Goal: Task Accomplishment & Management: Use online tool/utility

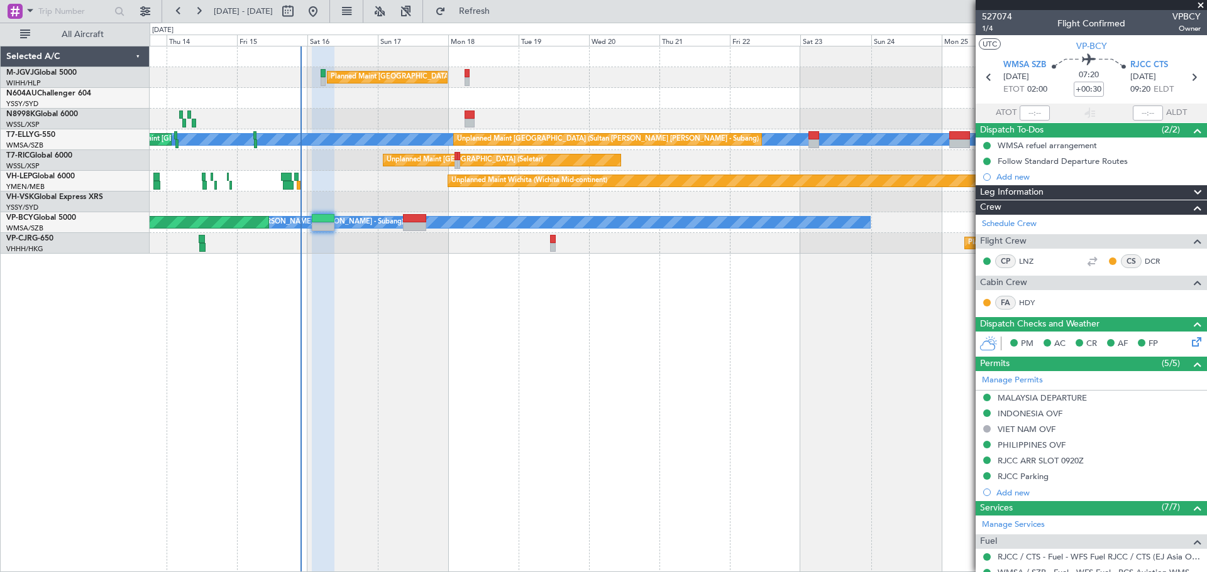
scroll to position [209, 0]
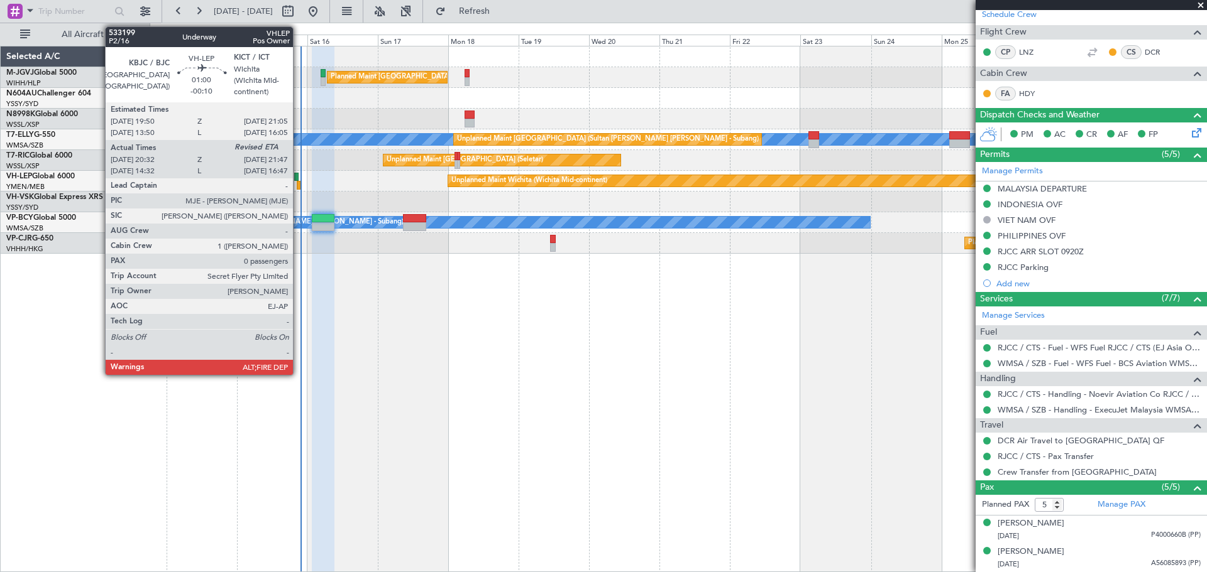
click at [298, 185] on div at bounding box center [299, 185] width 4 height 9
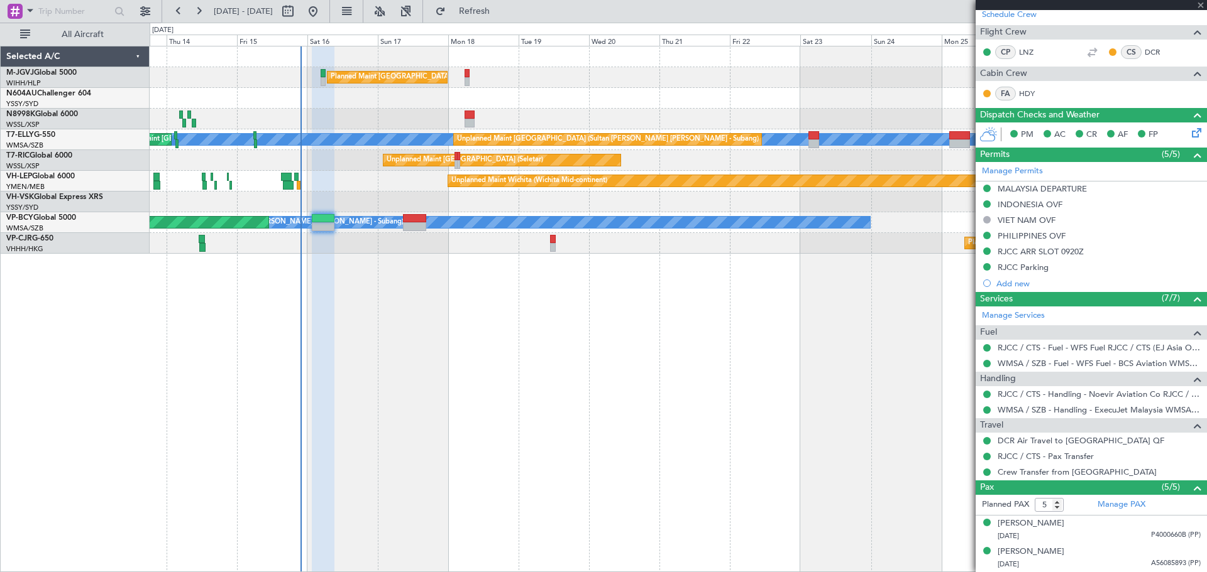
type input "-00:10"
type input "20:42"
type input "0"
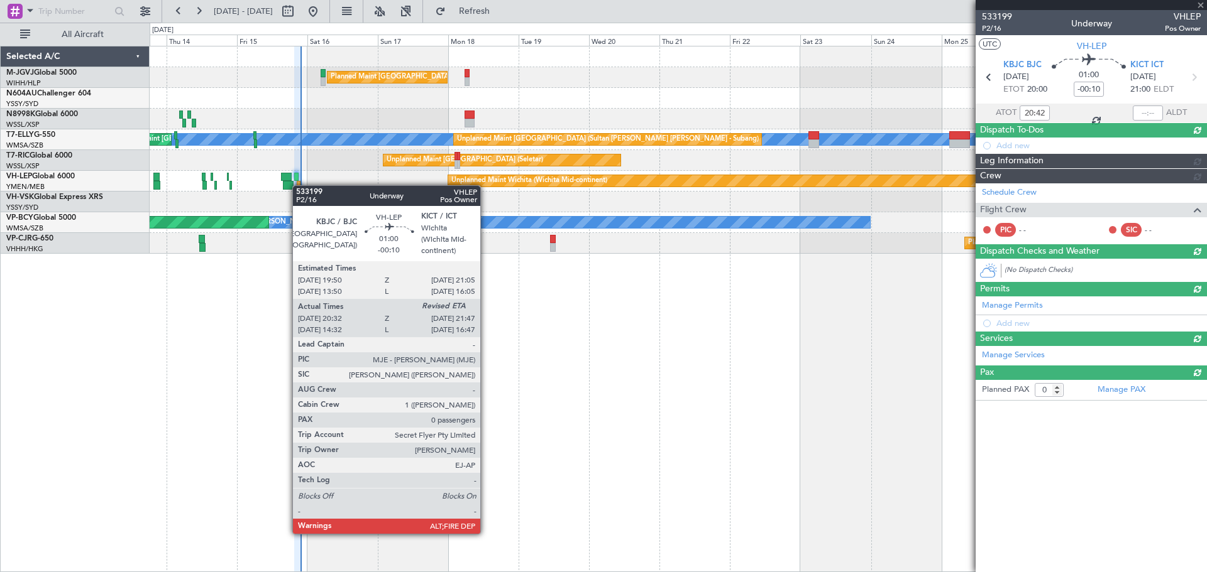
scroll to position [0, 0]
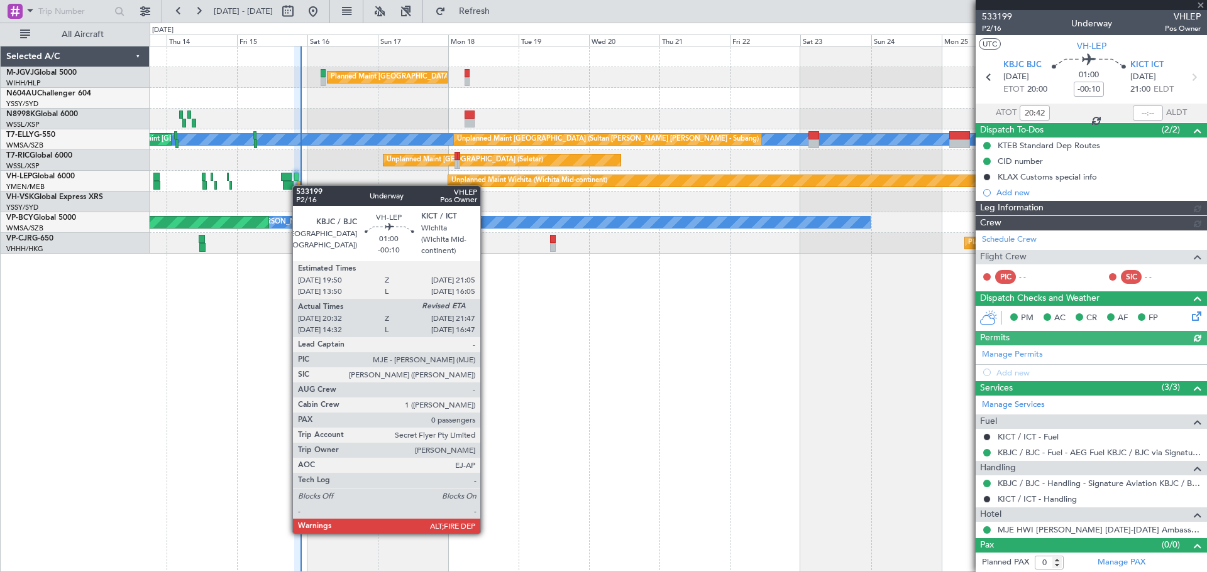
type input "[PERSON_NAME] (LEU)"
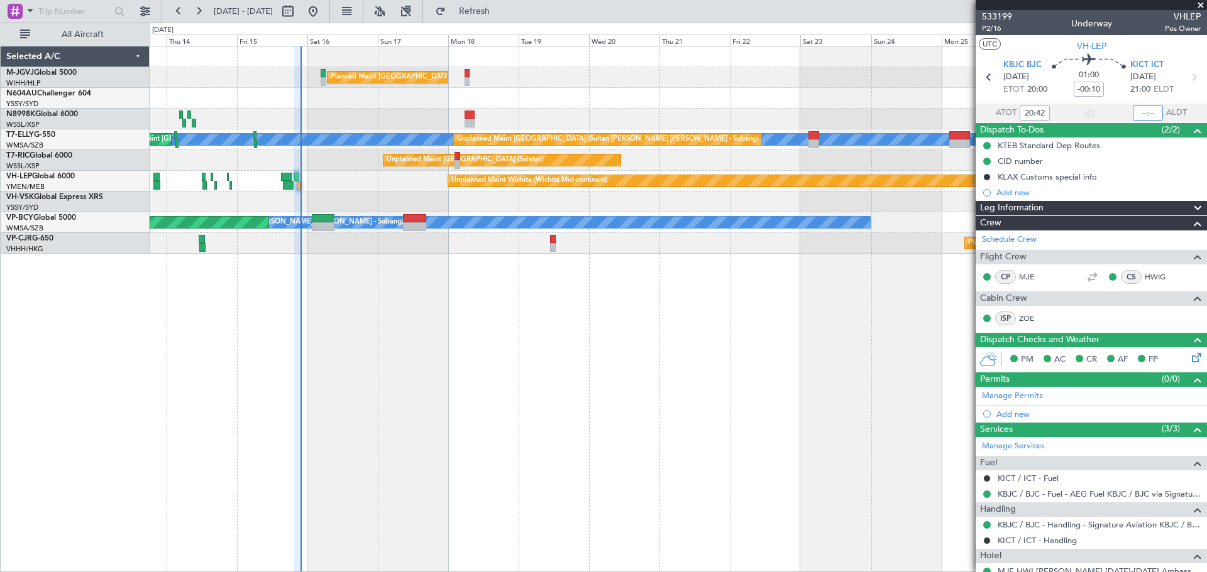
click at [1132, 116] on input "text" at bounding box center [1147, 113] width 30 height 15
type input "21:43"
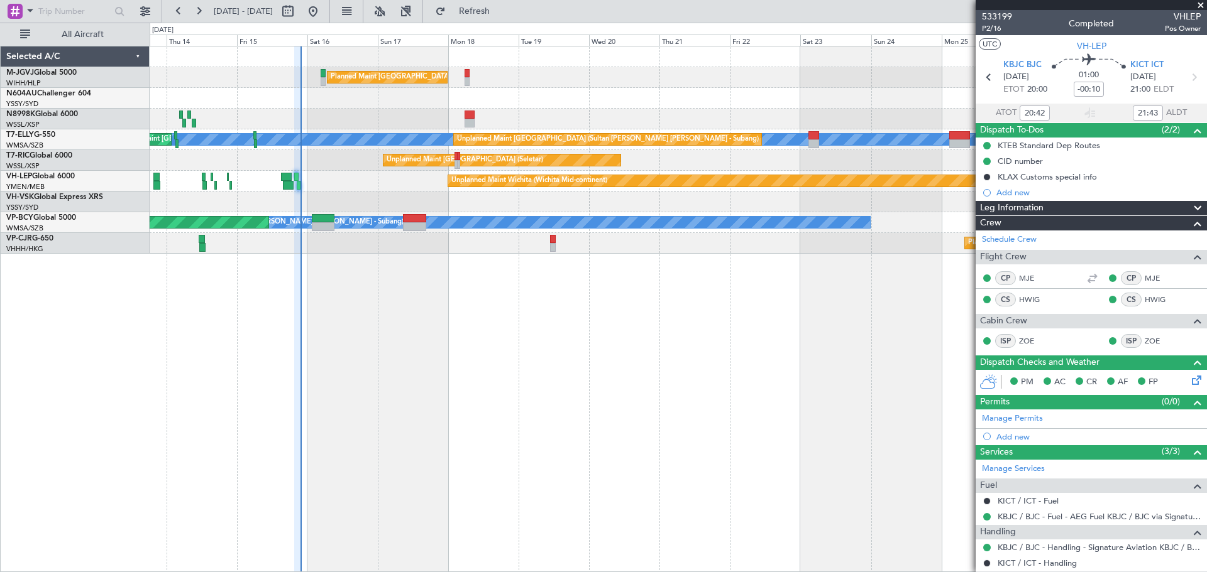
type input "[PERSON_NAME] (LEU)"
